Goal: Check status: Check status

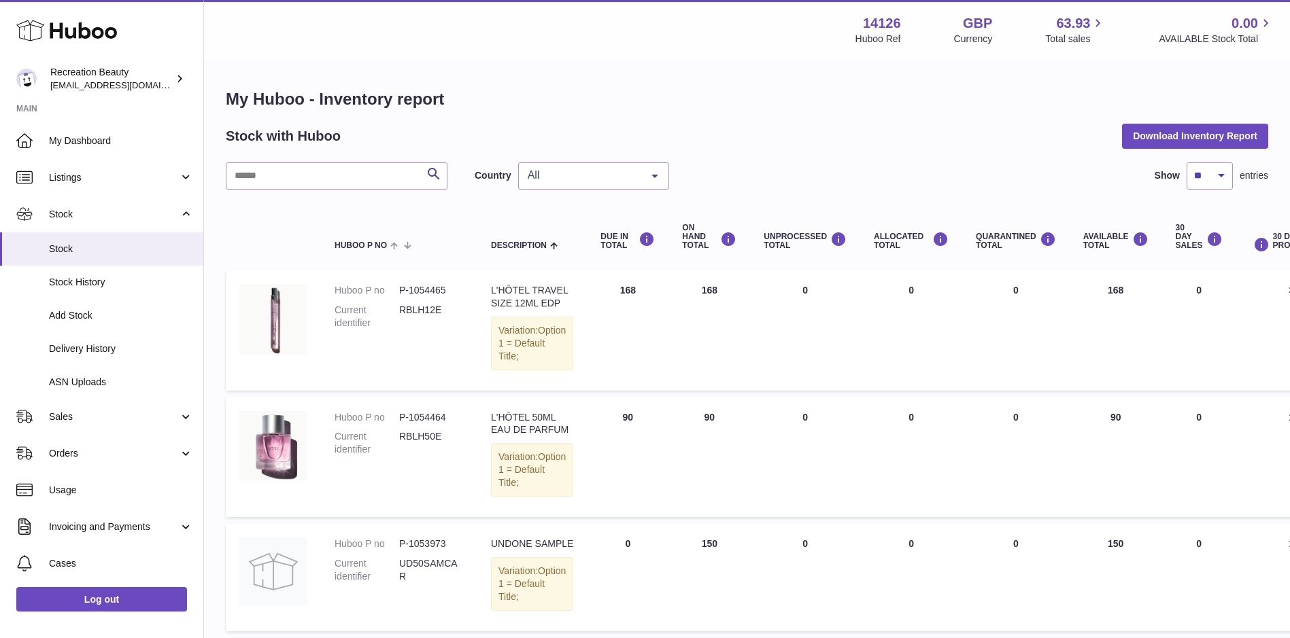
drag, startPoint x: 0, startPoint y: 0, endPoint x: 614, endPoint y: 154, distance: 632.9
drag, startPoint x: 614, startPoint y: 154, endPoint x: 279, endPoint y: 228, distance: 343.3
click at [279, 228] on th at bounding box center [273, 237] width 95 height 54
click at [65, 417] on span "Sales" at bounding box center [114, 417] width 130 height 13
click at [79, 456] on span "Sales" at bounding box center [121, 451] width 144 height 13
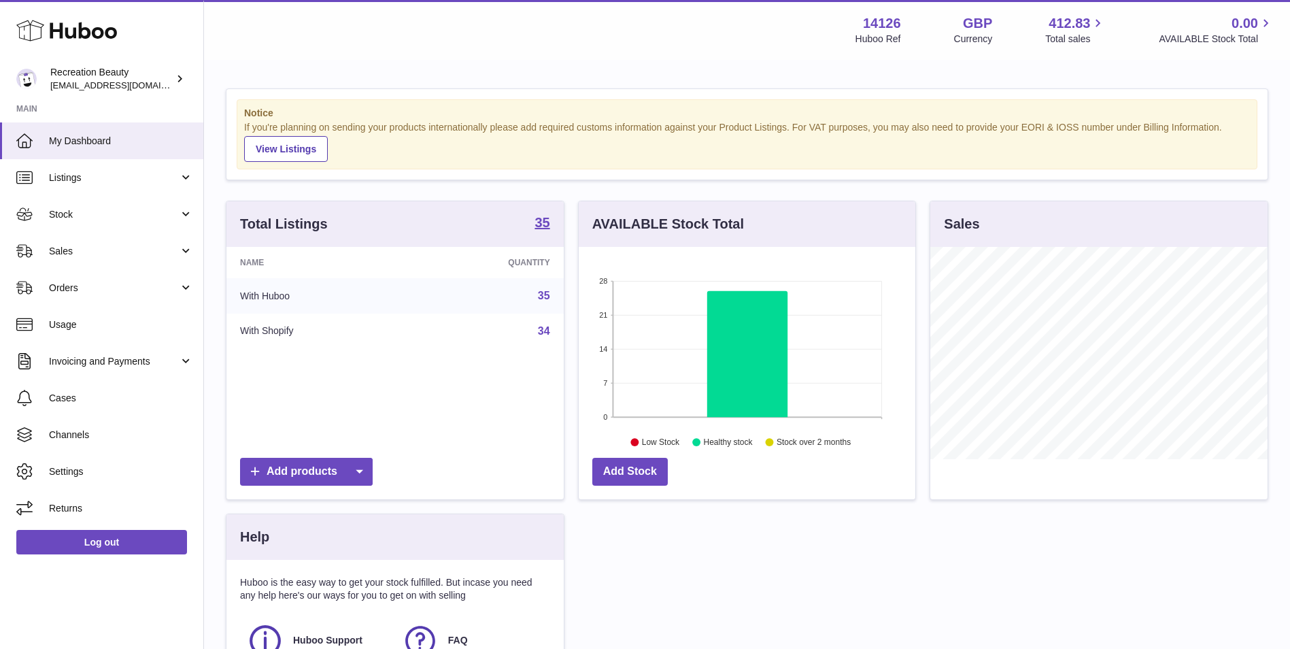
scroll to position [212, 337]
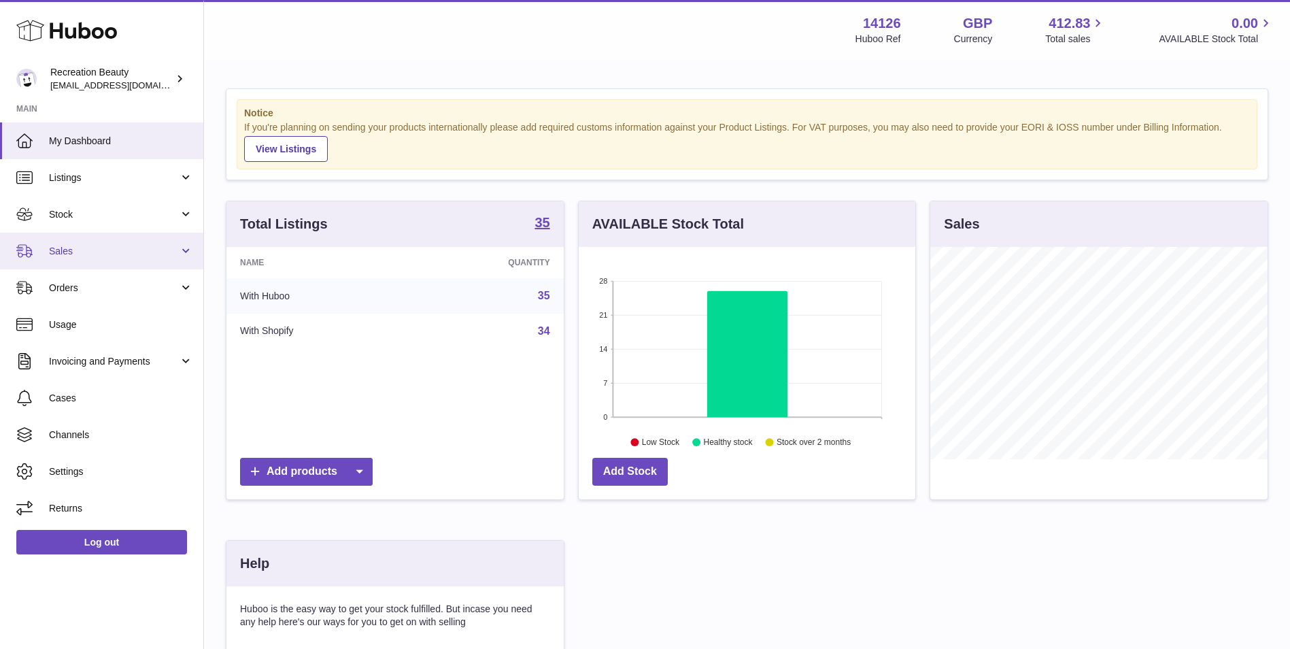
click at [143, 249] on span "Sales" at bounding box center [114, 251] width 130 height 13
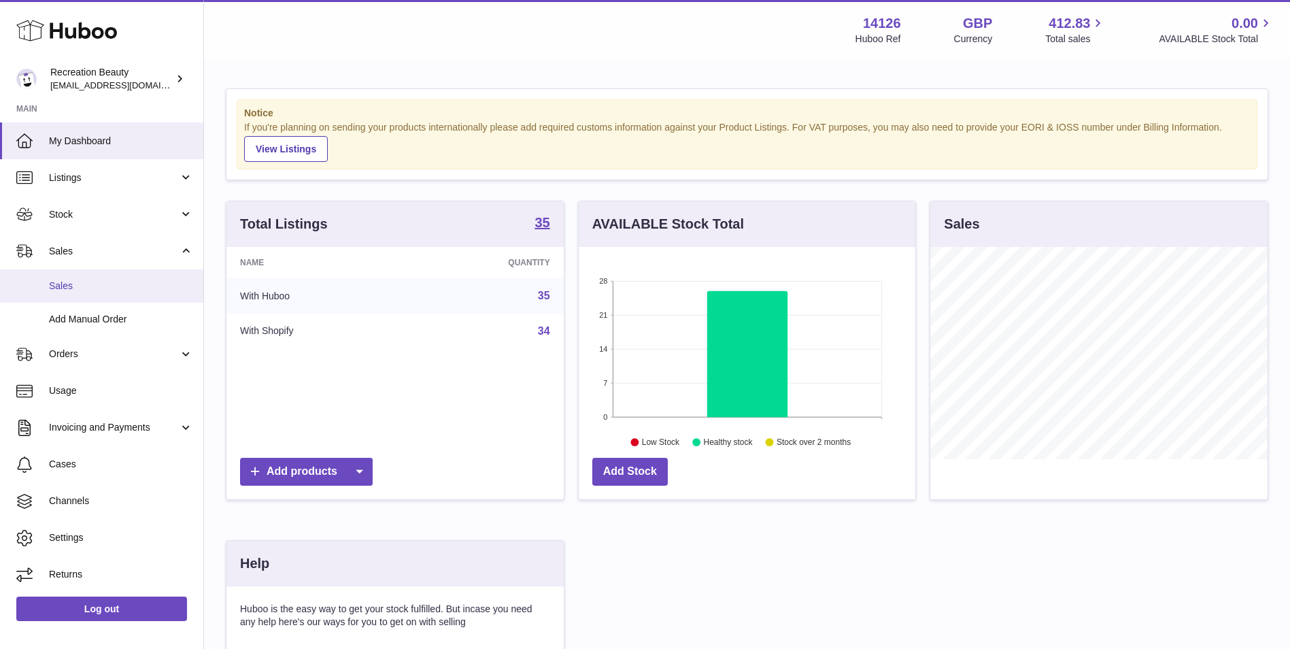
click at [123, 290] on span "Sales" at bounding box center [121, 285] width 144 height 13
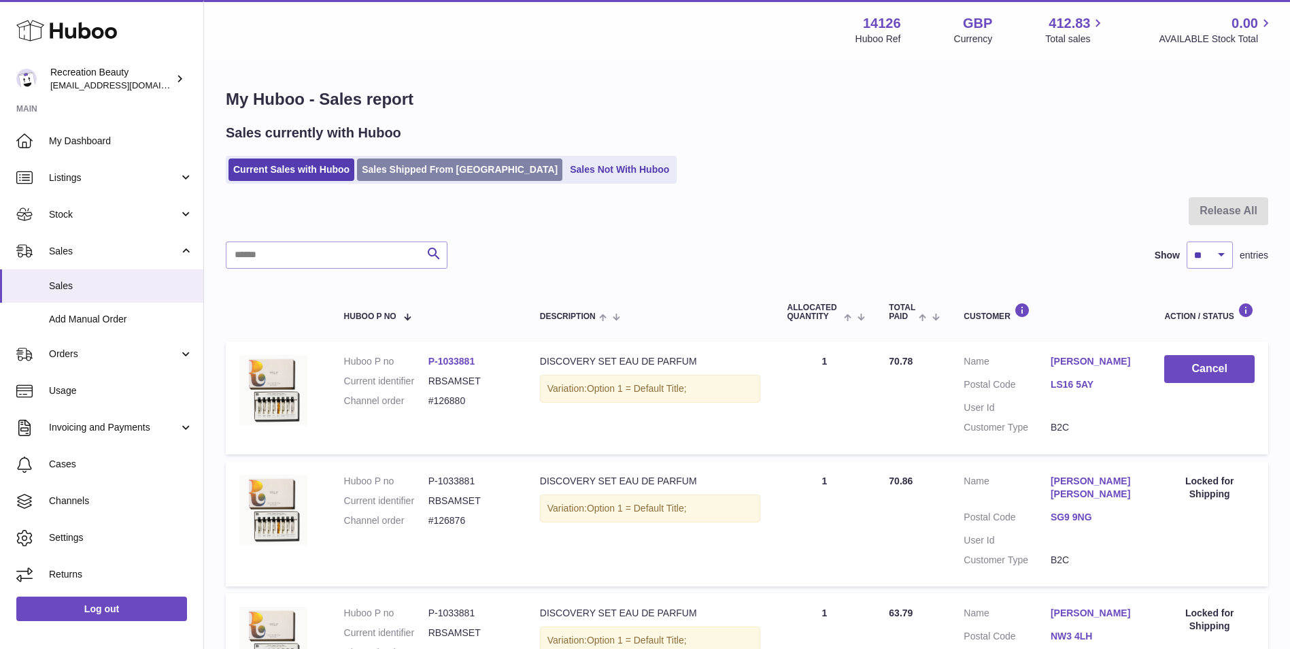
click at [403, 177] on link "Sales Shipped From Huboo" at bounding box center [459, 169] width 205 height 22
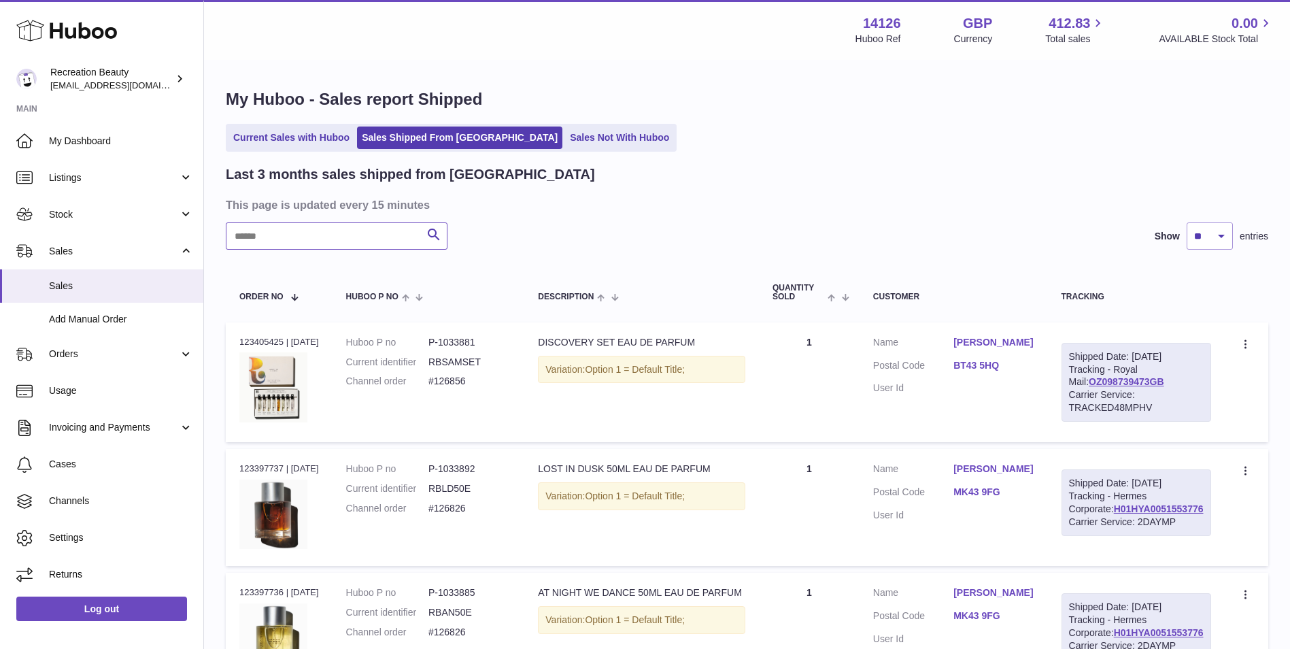
click at [362, 235] on input "text" at bounding box center [337, 235] width 222 height 27
paste input "******"
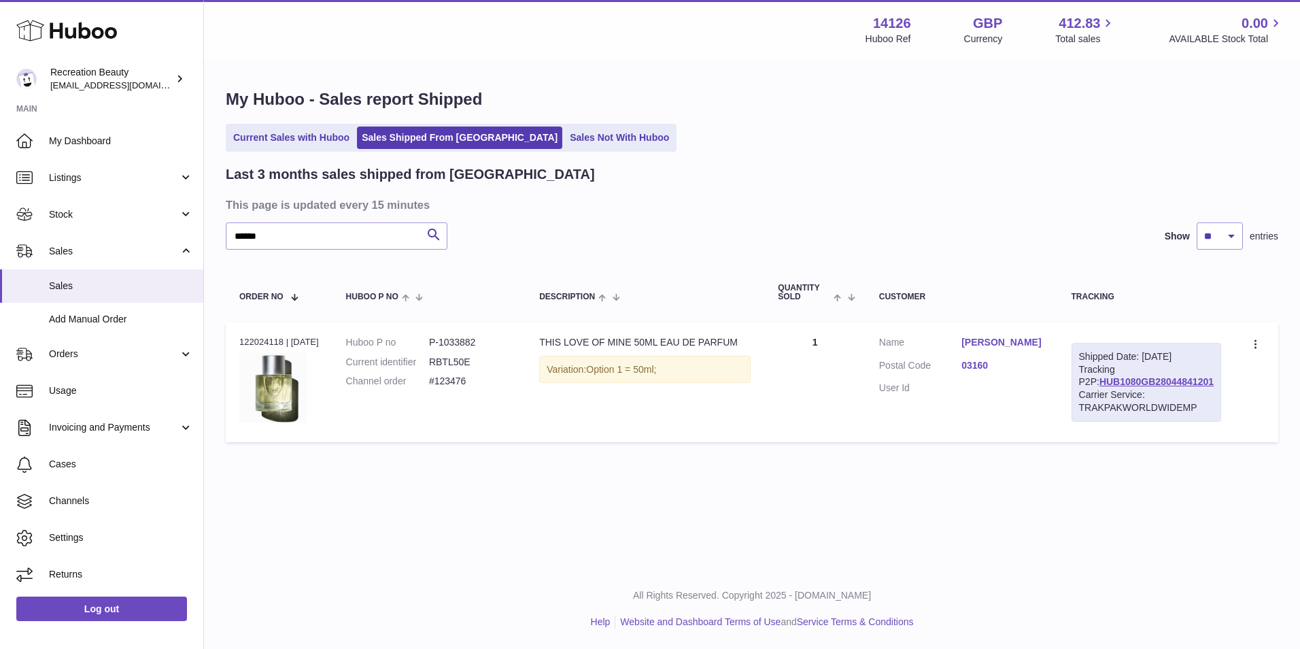
click at [1114, 388] on div "Shipped Date: 31st Jul 2025 Tracking P2P: HUB1080GB28044841201 Carrier Service:…" at bounding box center [1147, 382] width 150 height 79
click at [1110, 387] on link "HUB1080GB28044841201" at bounding box center [1156, 381] width 114 height 11
drag, startPoint x: 339, startPoint y: 235, endPoint x: 146, endPoint y: 211, distance: 195.2
click at [146, 211] on div "Huboo Recreation Beauty customercare@recreationbeauty.com Main My Dashboard Lis…" at bounding box center [650, 324] width 1300 height 649
paste input "text"
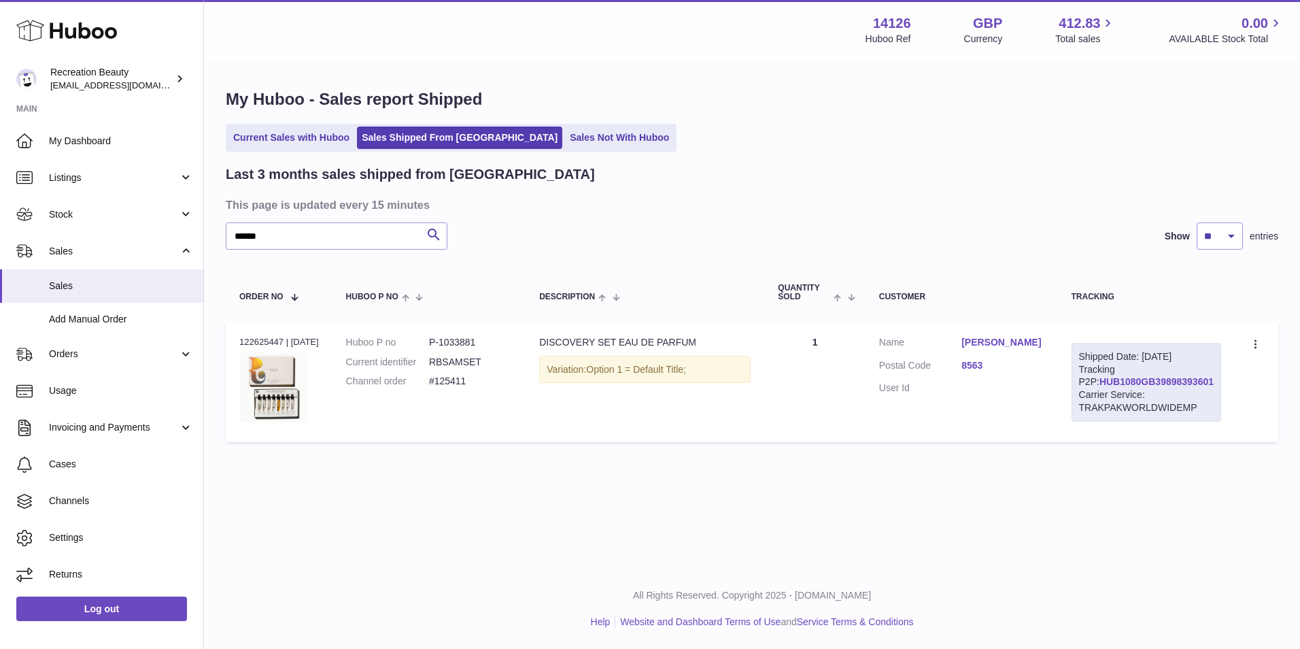
click at [1101, 387] on link "HUB1080GB39898393601" at bounding box center [1156, 381] width 114 height 11
drag, startPoint x: 275, startPoint y: 234, endPoint x: 185, endPoint y: 227, distance: 90.7
click at [185, 227] on div "Huboo Recreation Beauty customercare@recreationbeauty.com Main My Dashboard Lis…" at bounding box center [650, 324] width 1300 height 649
paste input "text"
type input "******"
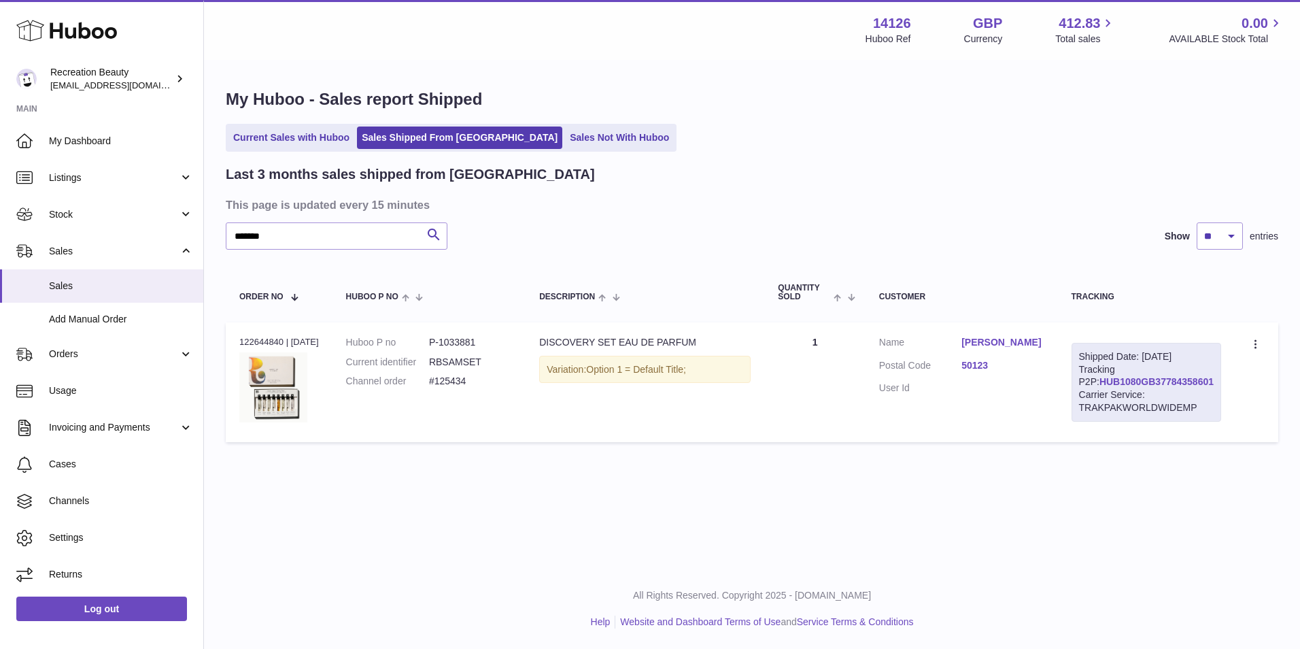
click at [1101, 387] on link "HUB1080GB37784358601" at bounding box center [1156, 381] width 114 height 11
drag, startPoint x: 279, startPoint y: 239, endPoint x: 192, endPoint y: 229, distance: 87.6
click at [192, 229] on div "Huboo Recreation Beauty customercare@recreationbeauty.com Main My Dashboard Lis…" at bounding box center [650, 324] width 1300 height 649
